Goal: Transaction & Acquisition: Purchase product/service

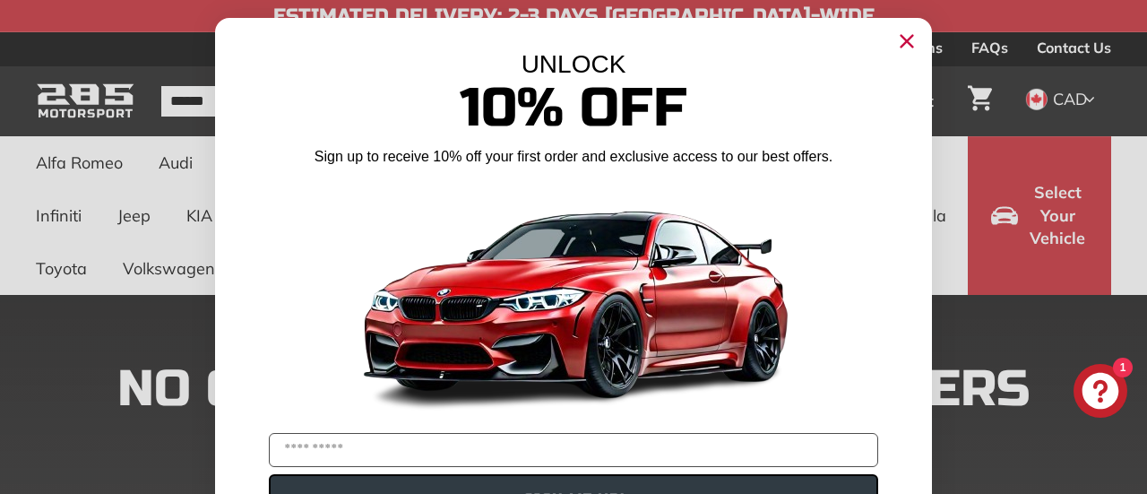
click at [893, 44] on circle "Close dialog" at bounding box center [906, 41] width 27 height 27
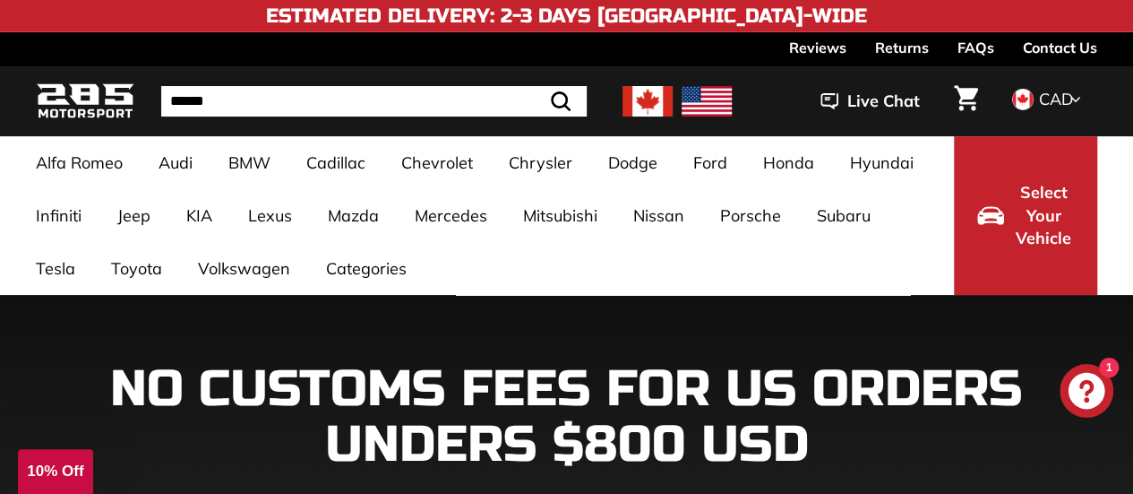
click at [649, 103] on img at bounding box center [648, 101] width 50 height 30
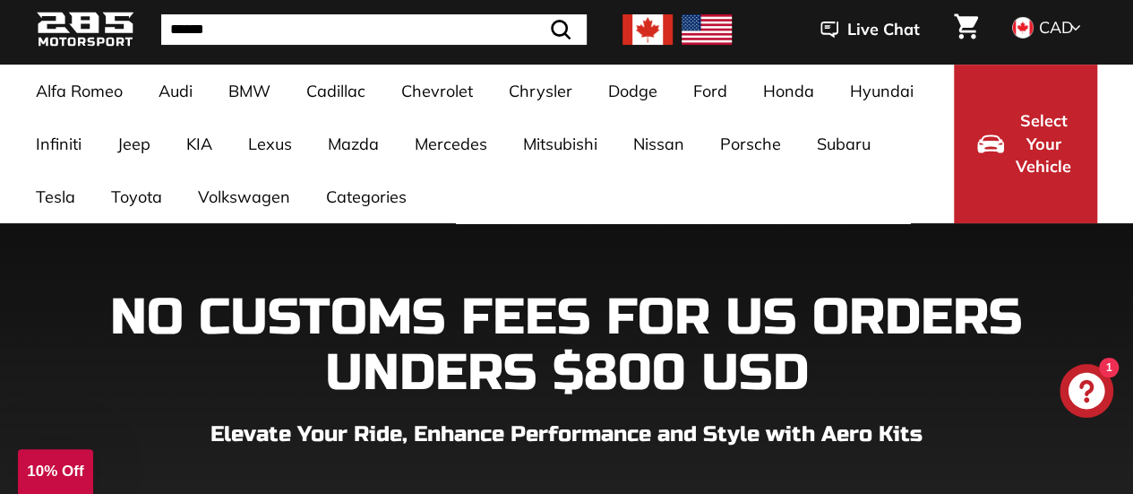
scroll to position [108, 0]
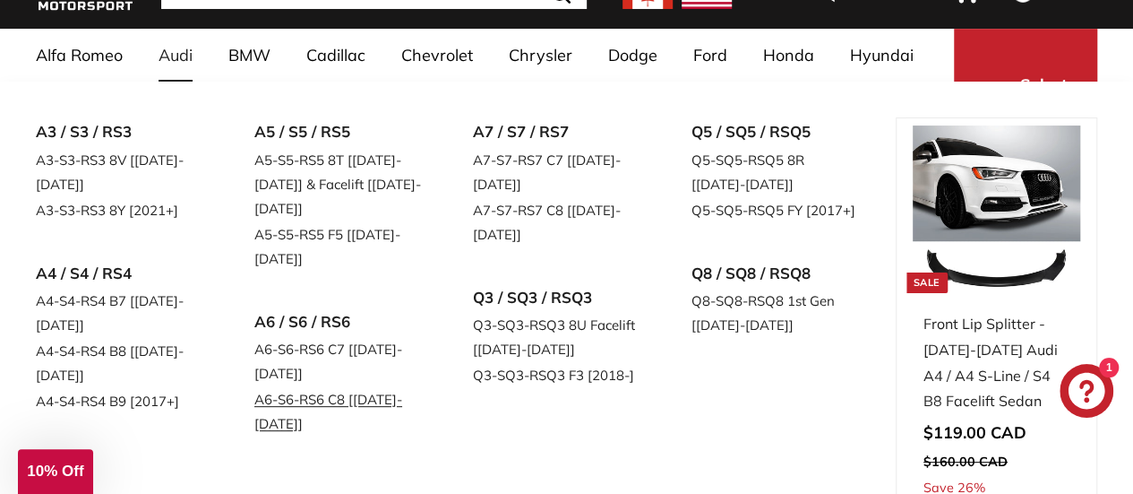
click at [412, 388] on link "A6-S6-RS6 C8 [[DATE]-[DATE]]" at bounding box center [338, 411] width 168 height 50
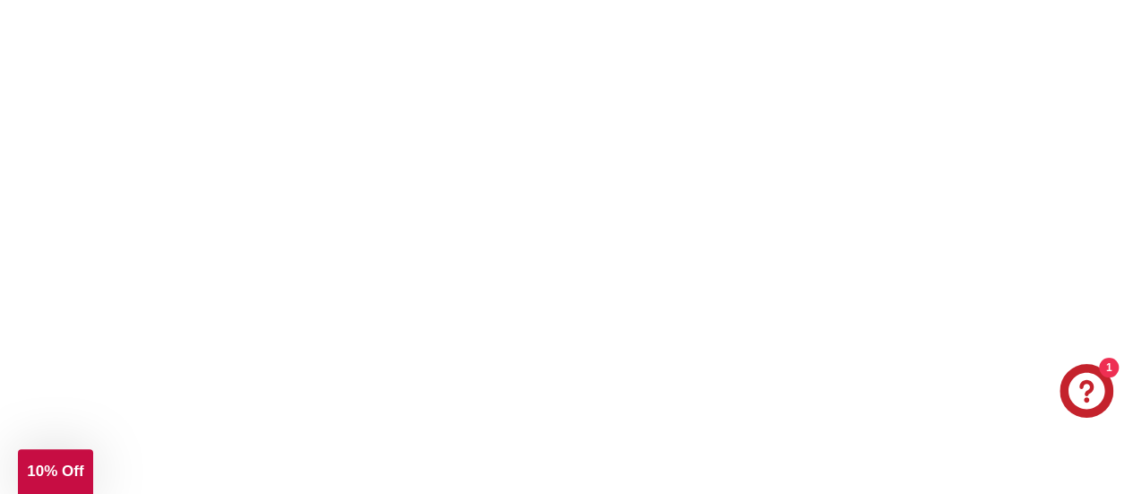
click at [412, 388] on link "A6-S6-RS6 C8 [[DATE]-[DATE]]" at bounding box center [338, 411] width 168 height 50
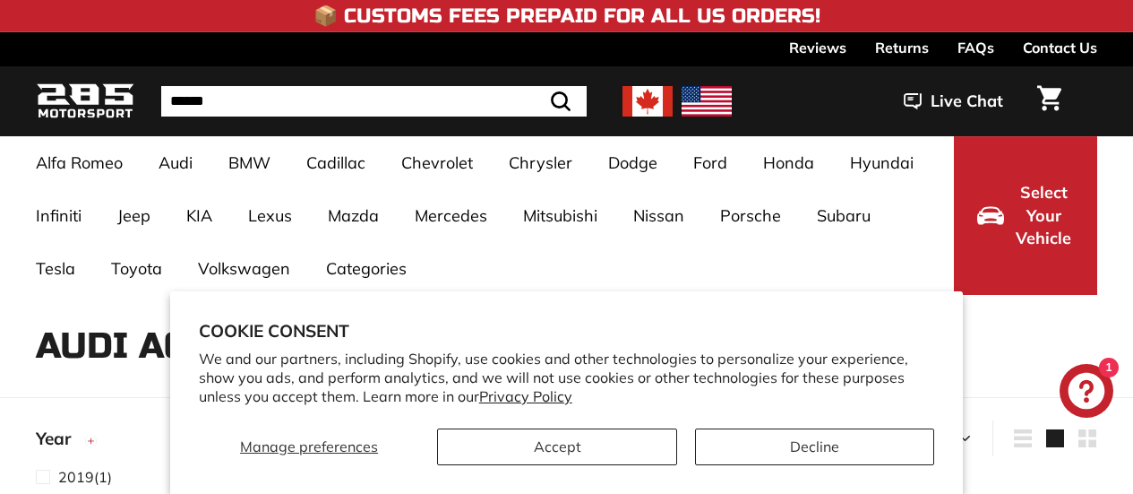
select select "**********"
